Goal: Task Accomplishment & Management: Use online tool/utility

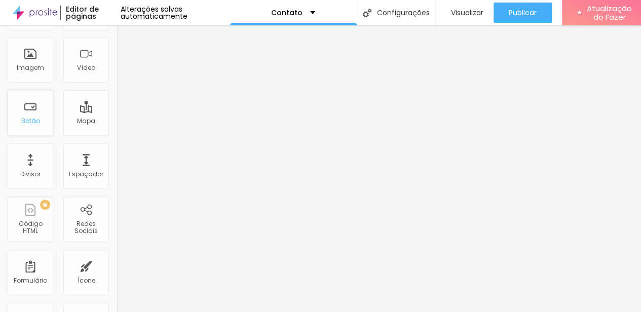
scroll to position [75, 0]
click at [29, 127] on div "Botão" at bounding box center [31, 113] width 46 height 46
click at [35, 111] on div "Botão" at bounding box center [31, 113] width 46 height 46
click at [32, 125] on div "Botão" at bounding box center [31, 113] width 46 height 46
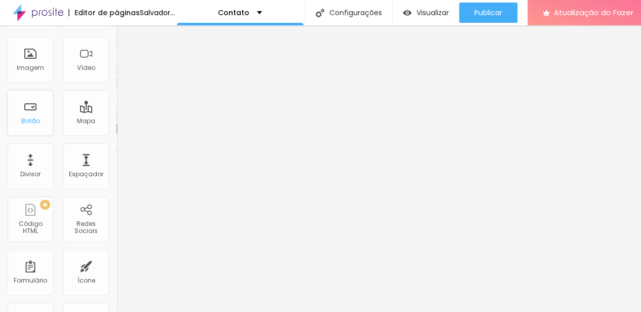
scroll to position [0, 0]
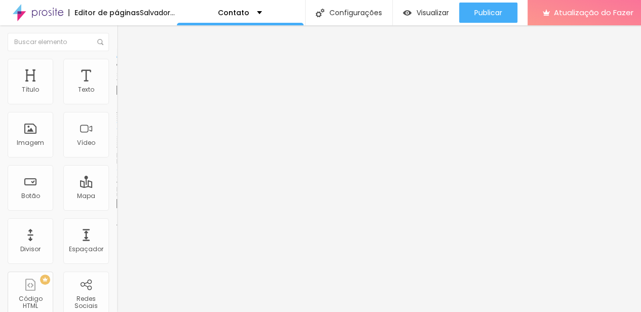
drag, startPoint x: 64, startPoint y: 117, endPoint x: 0, endPoint y: 118, distance: 64.4
click at [117, 118] on div "Texto Click me Alinhamento [GEOGRAPHIC_DATA] Link URL https:// Abrir em uma nov…" at bounding box center [175, 153] width 117 height 148
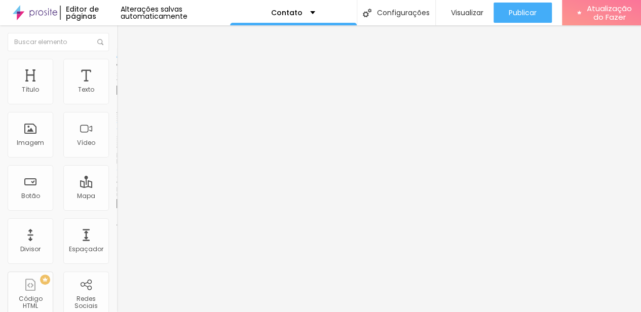
type input "Whatsapp"
click at [117, 209] on input "https://" at bounding box center [178, 204] width 122 height 10
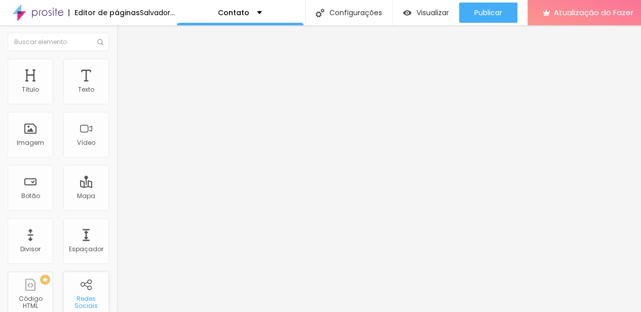
click at [79, 295] on font "Redes Sociais" at bounding box center [86, 303] width 23 height 16
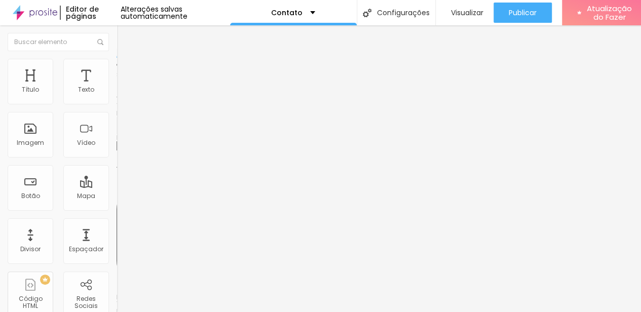
click at [117, 92] on div "TikTok" at bounding box center [175, 94] width 117 height 31
click at [117, 95] on div "TikTok" at bounding box center [175, 90] width 117 height 23
click at [117, 102] on img at bounding box center [120, 105] width 7 height 7
type input "https://"
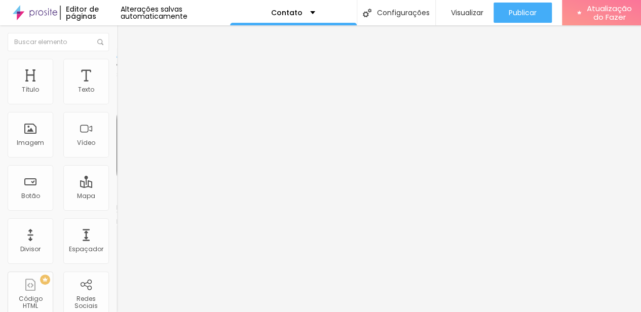
click at [117, 203] on font "Instagram" at bounding box center [133, 207] width 33 height 9
click at [122, 222] on div "TikTok" at bounding box center [174, 278] width 105 height 113
